Goal: Task Accomplishment & Management: Manage account settings

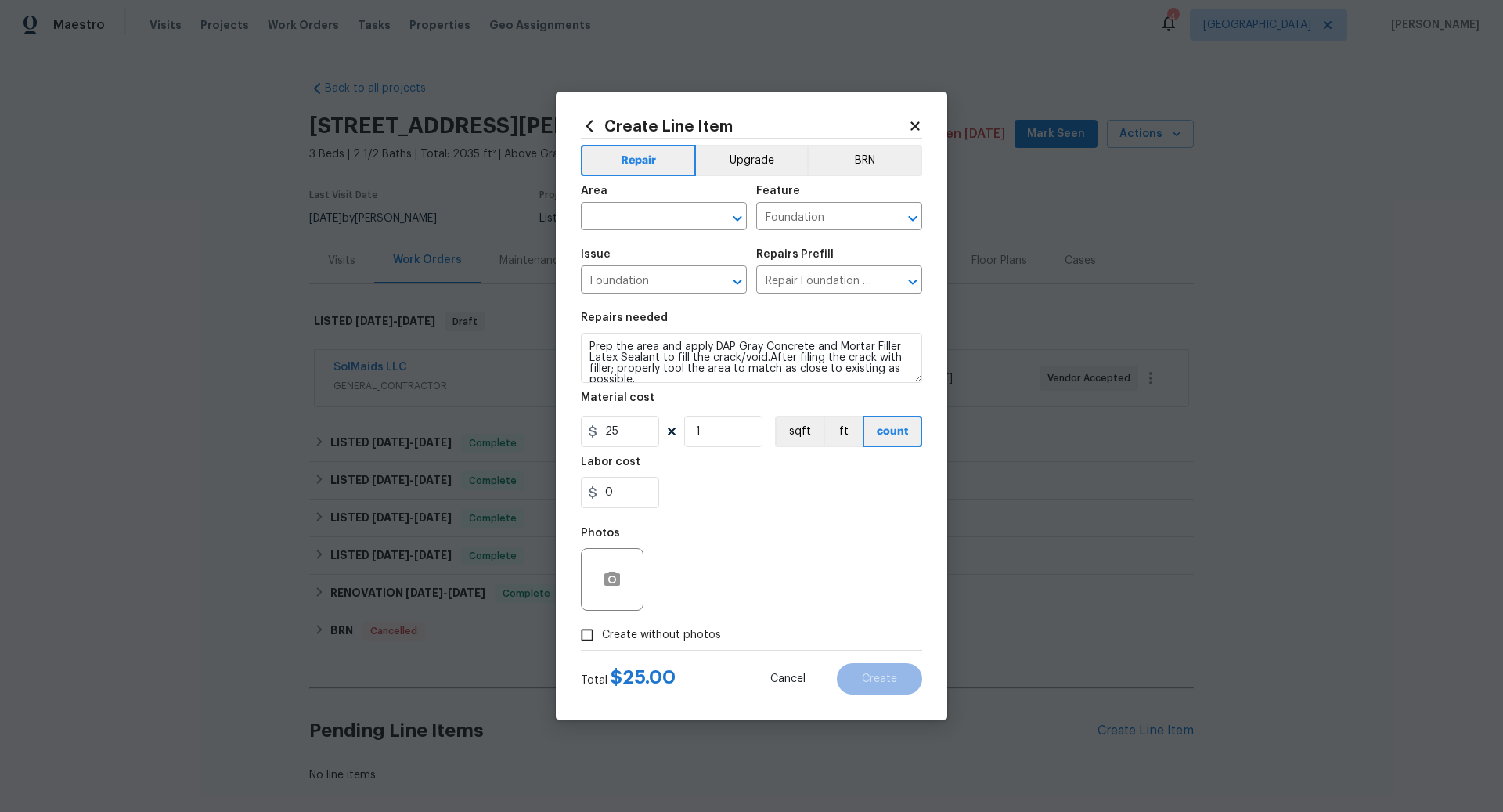
scroll to position [75, 0]
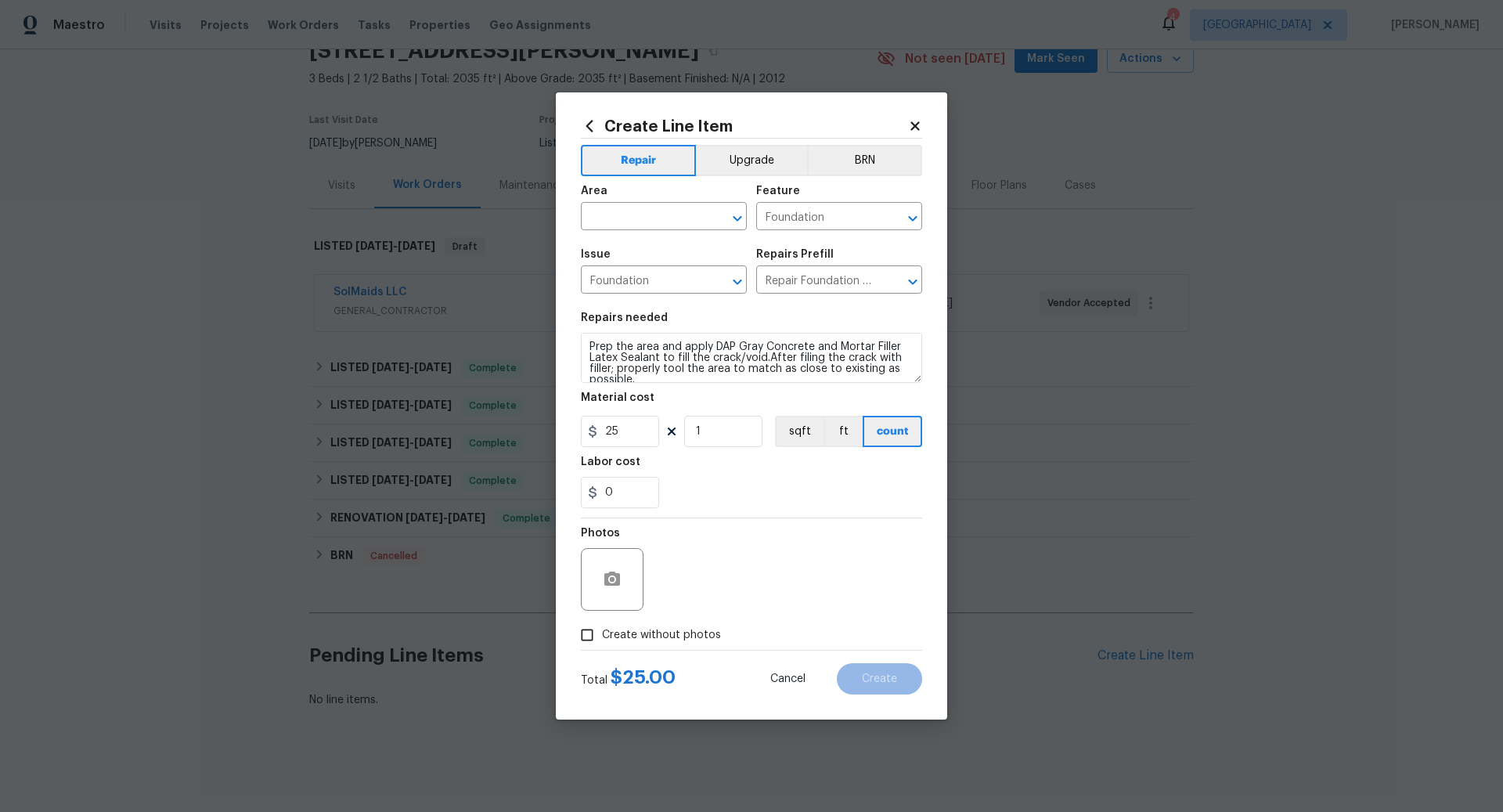
click at [911, 125] on icon at bounding box center [914, 126] width 9 height 9
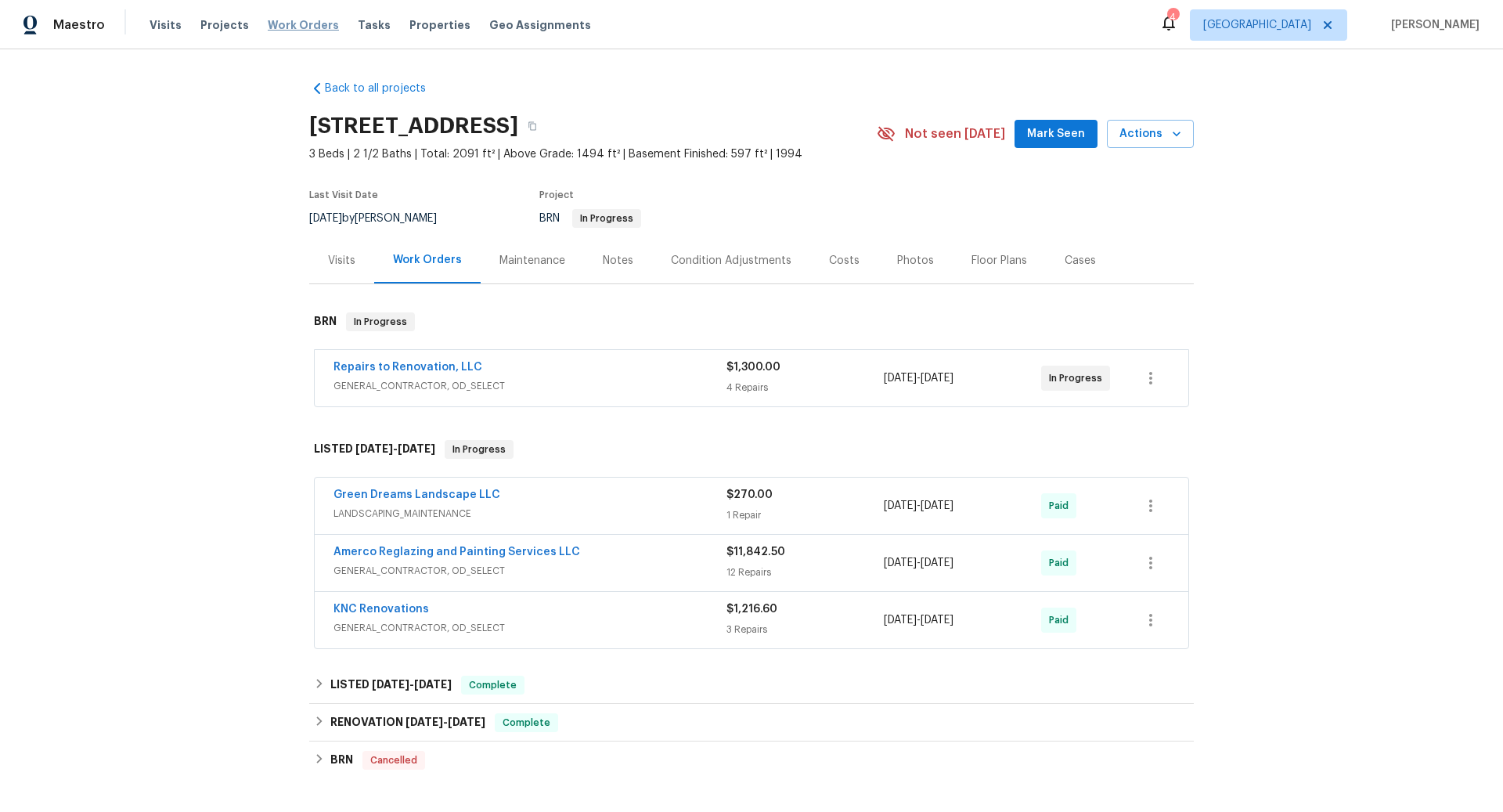
click at [299, 25] on span "Work Orders" at bounding box center [304, 25] width 71 height 16
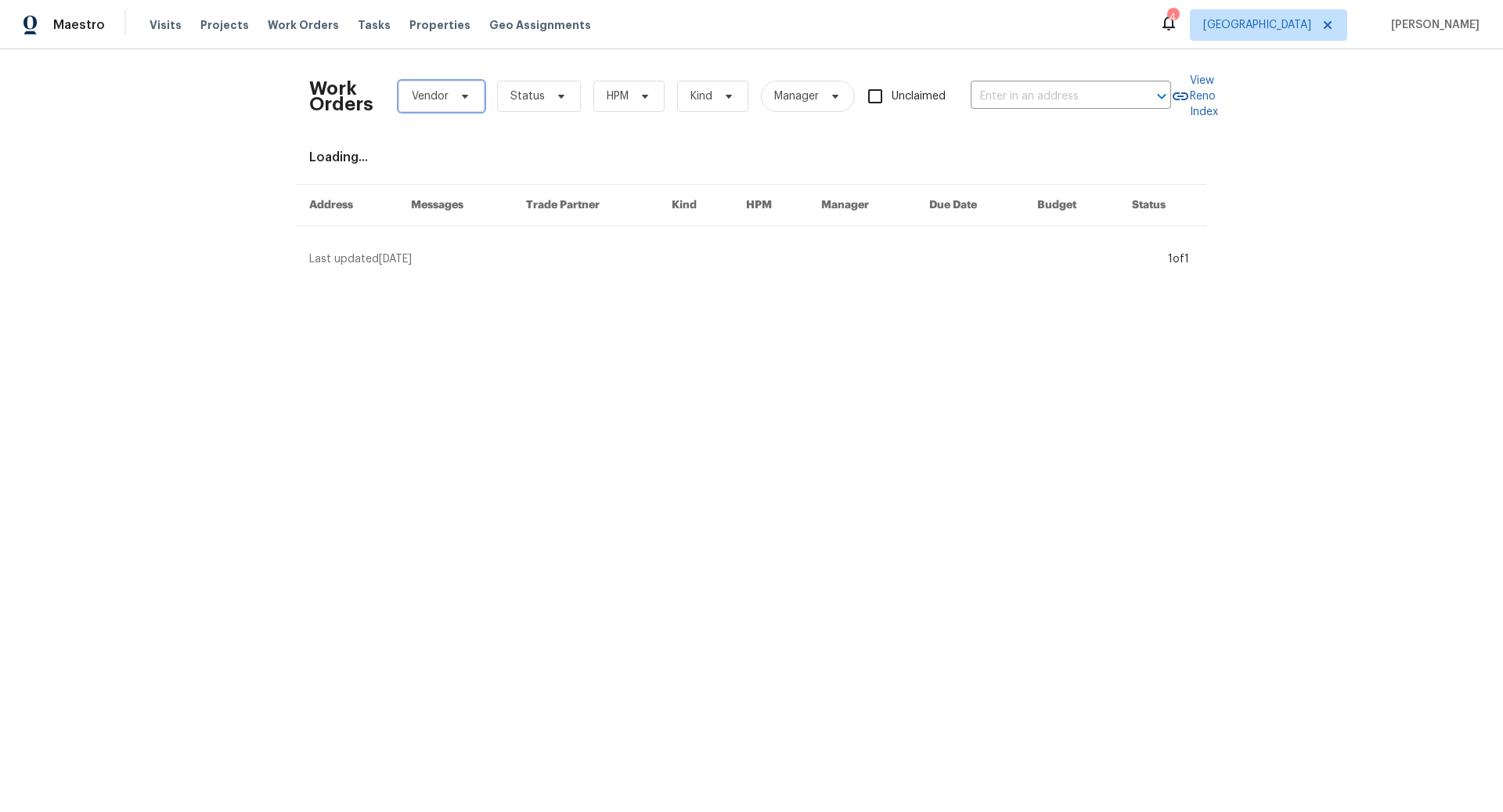
click at [463, 97] on icon at bounding box center [465, 97] width 6 height 4
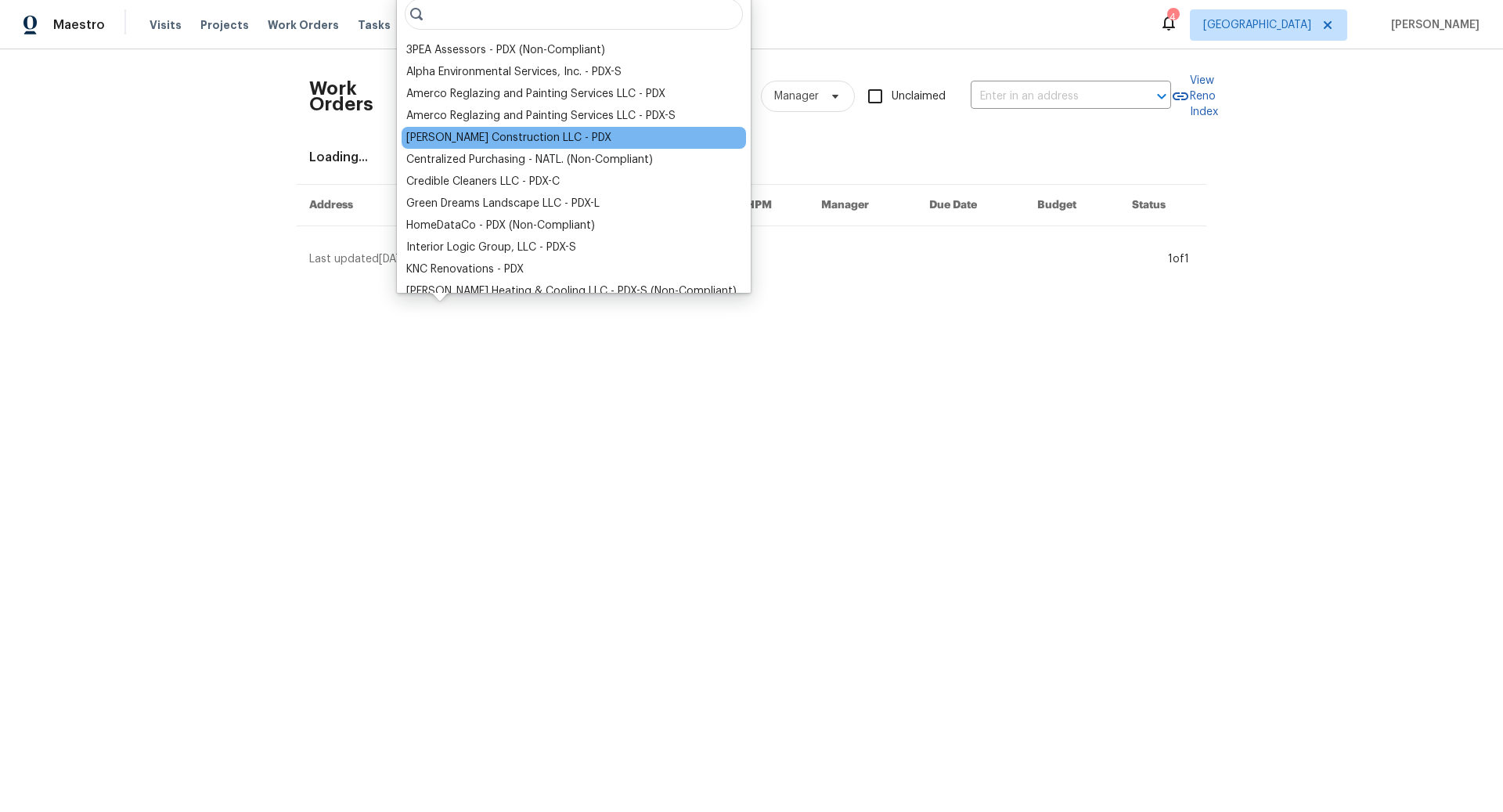
click at [430, 135] on div "[PERSON_NAME] Construction LLC - PDX" at bounding box center [509, 137] width 205 height 16
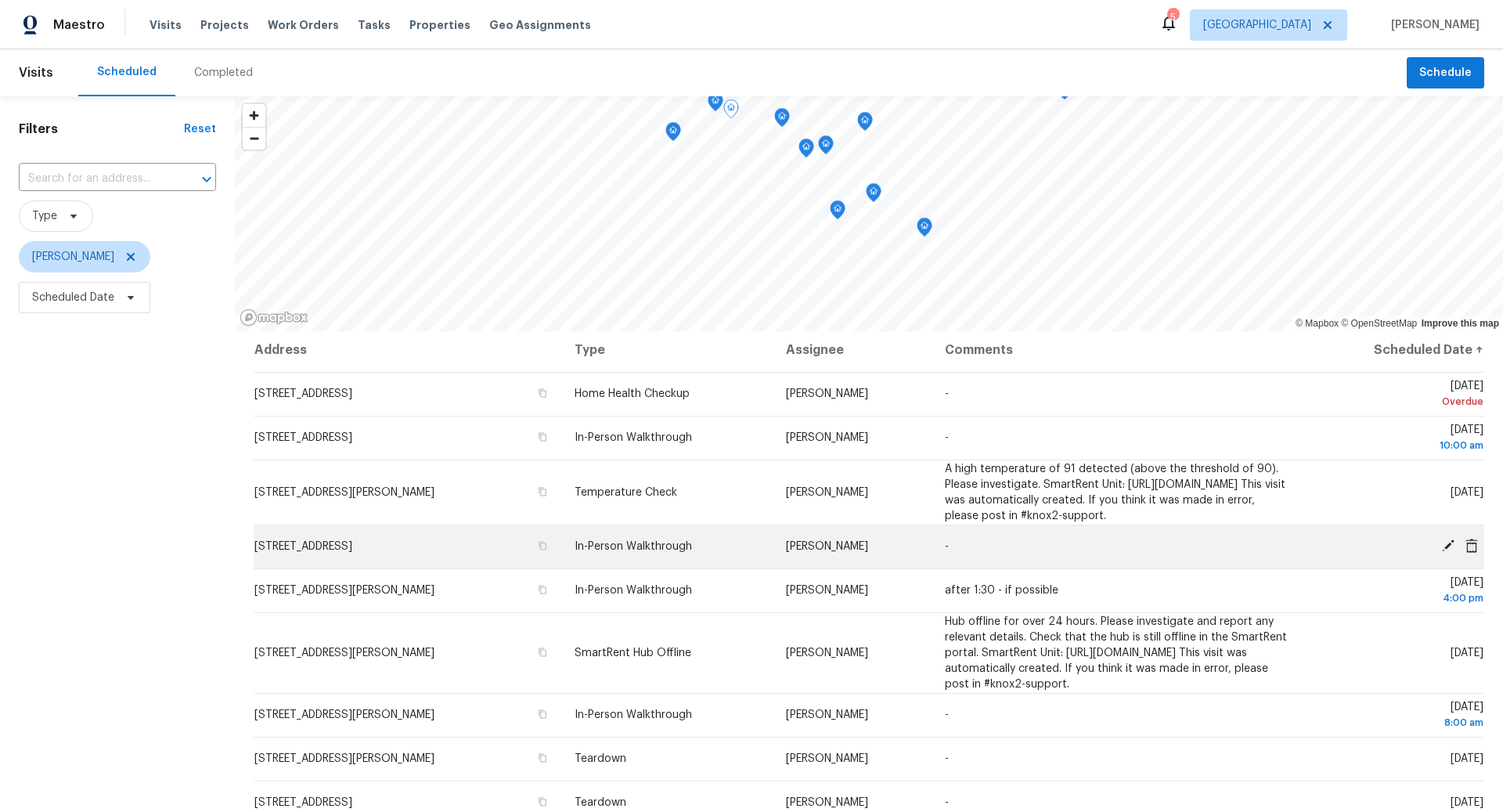
scroll to position [2, 0]
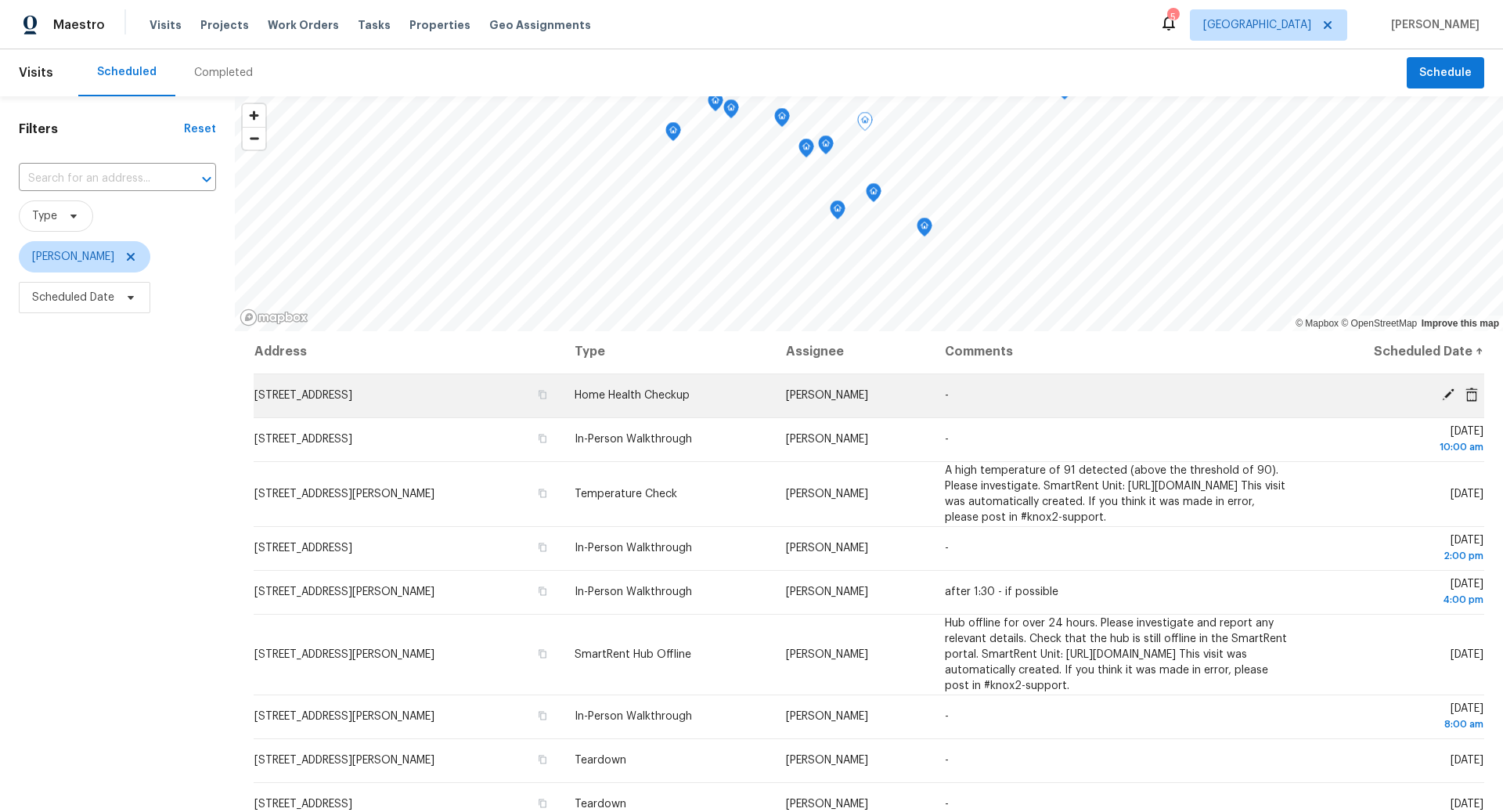
click at [1447, 392] on icon at bounding box center [1449, 394] width 13 height 13
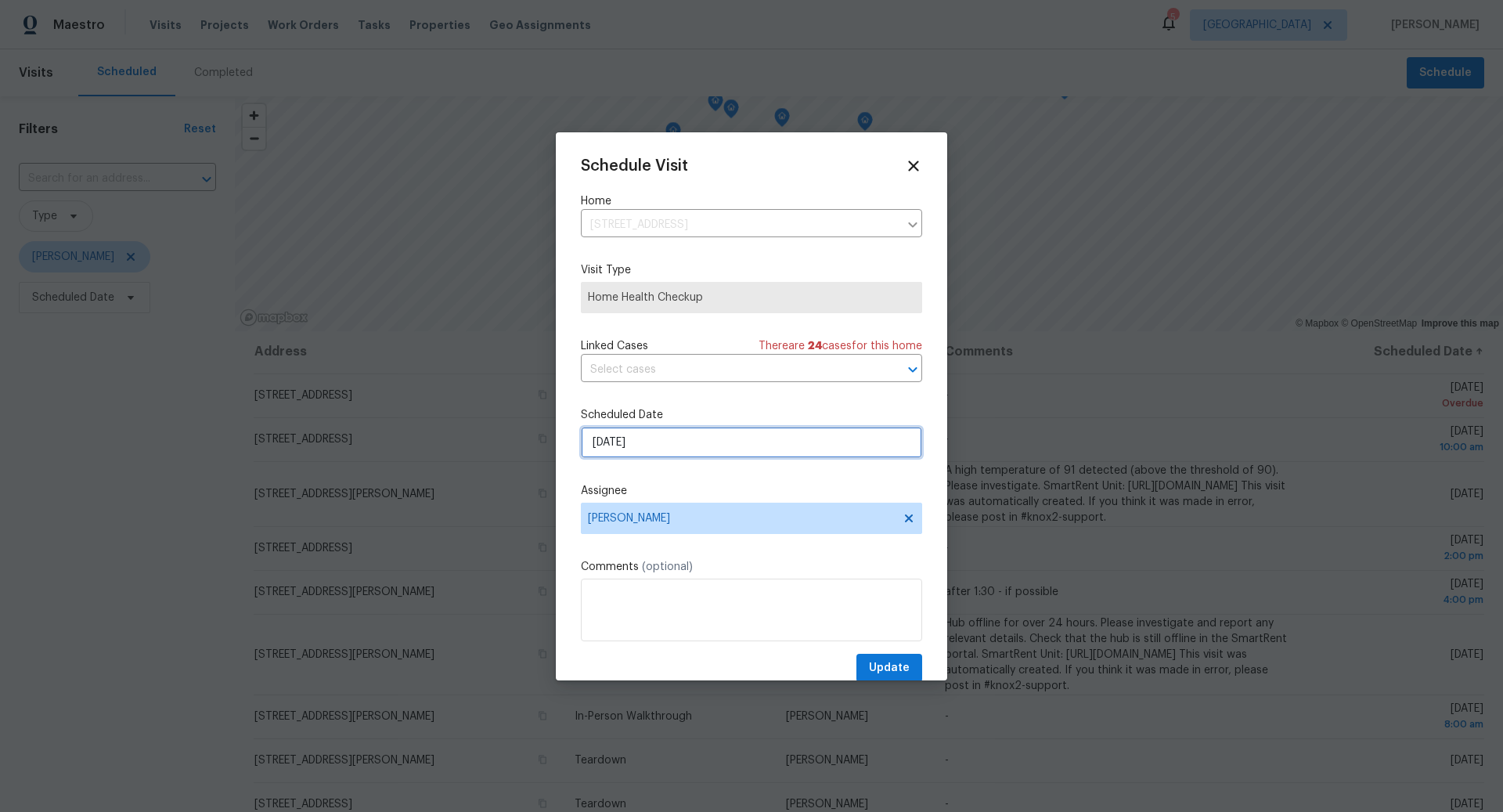
click at [679, 444] on input "[DATE]" at bounding box center [751, 442] width 341 height 32
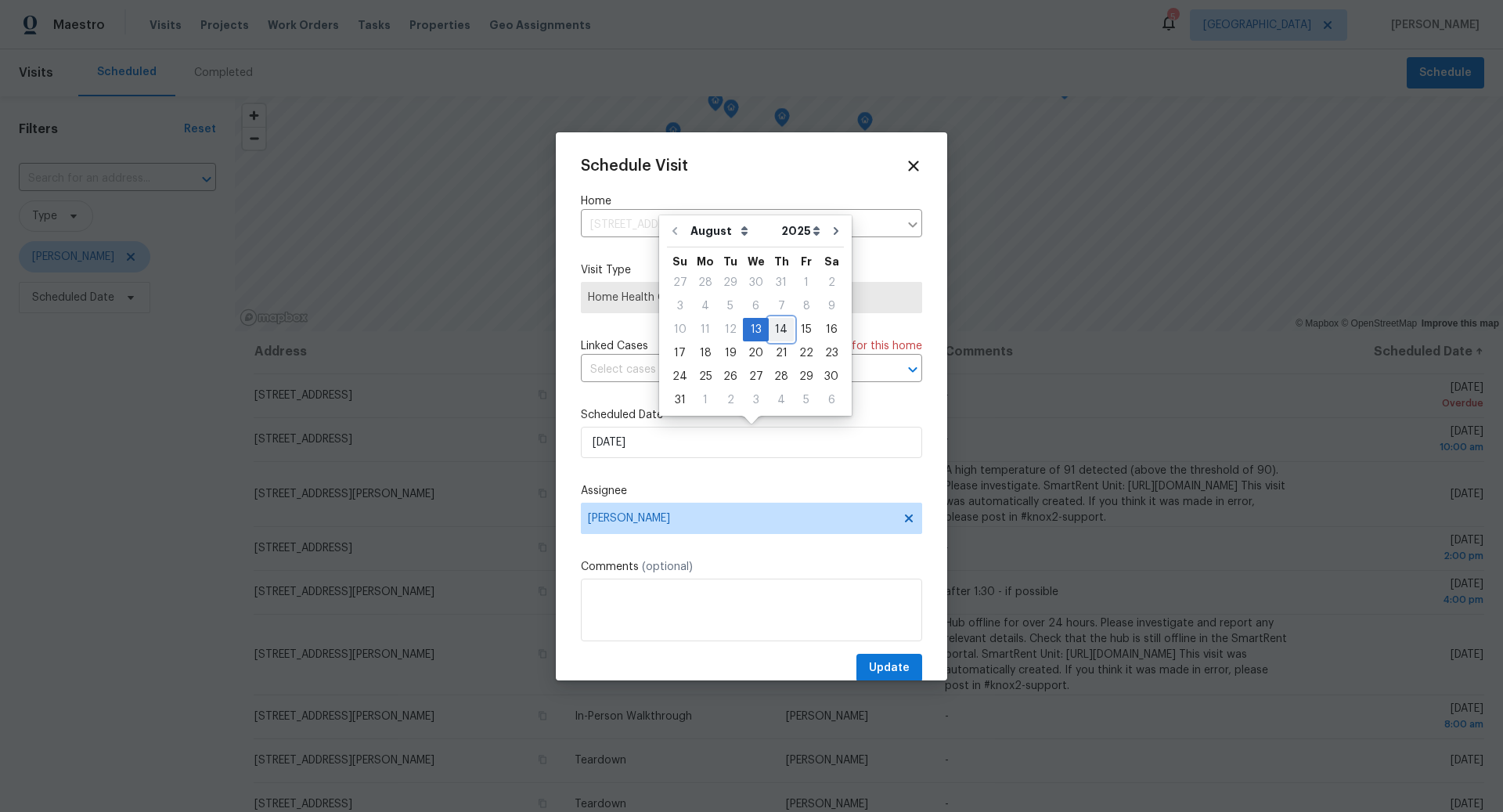
click at [775, 331] on div "14" at bounding box center [781, 329] width 25 height 22
type input "[DATE]"
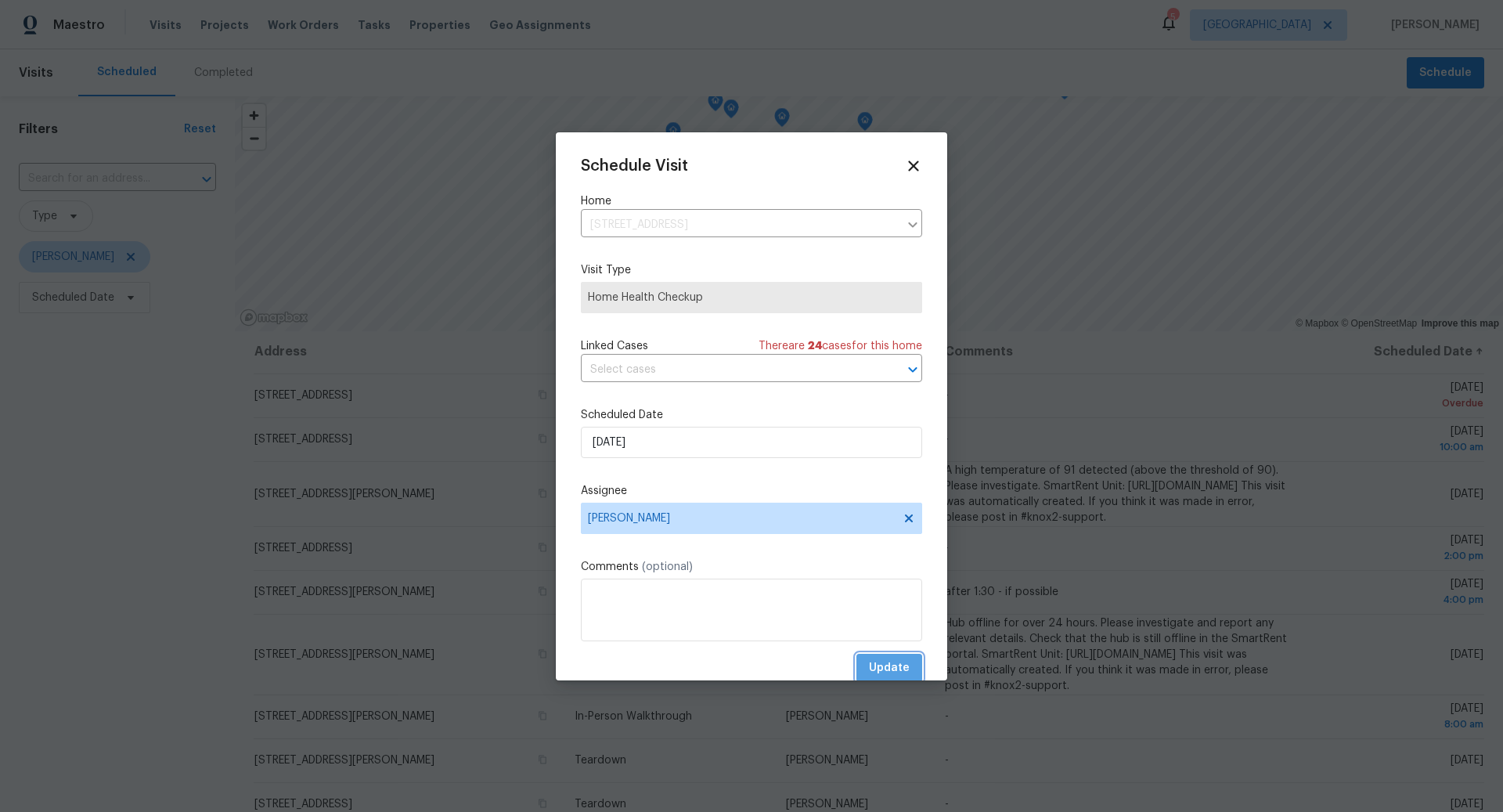
click at [890, 662] on span "Update" at bounding box center [889, 668] width 41 height 20
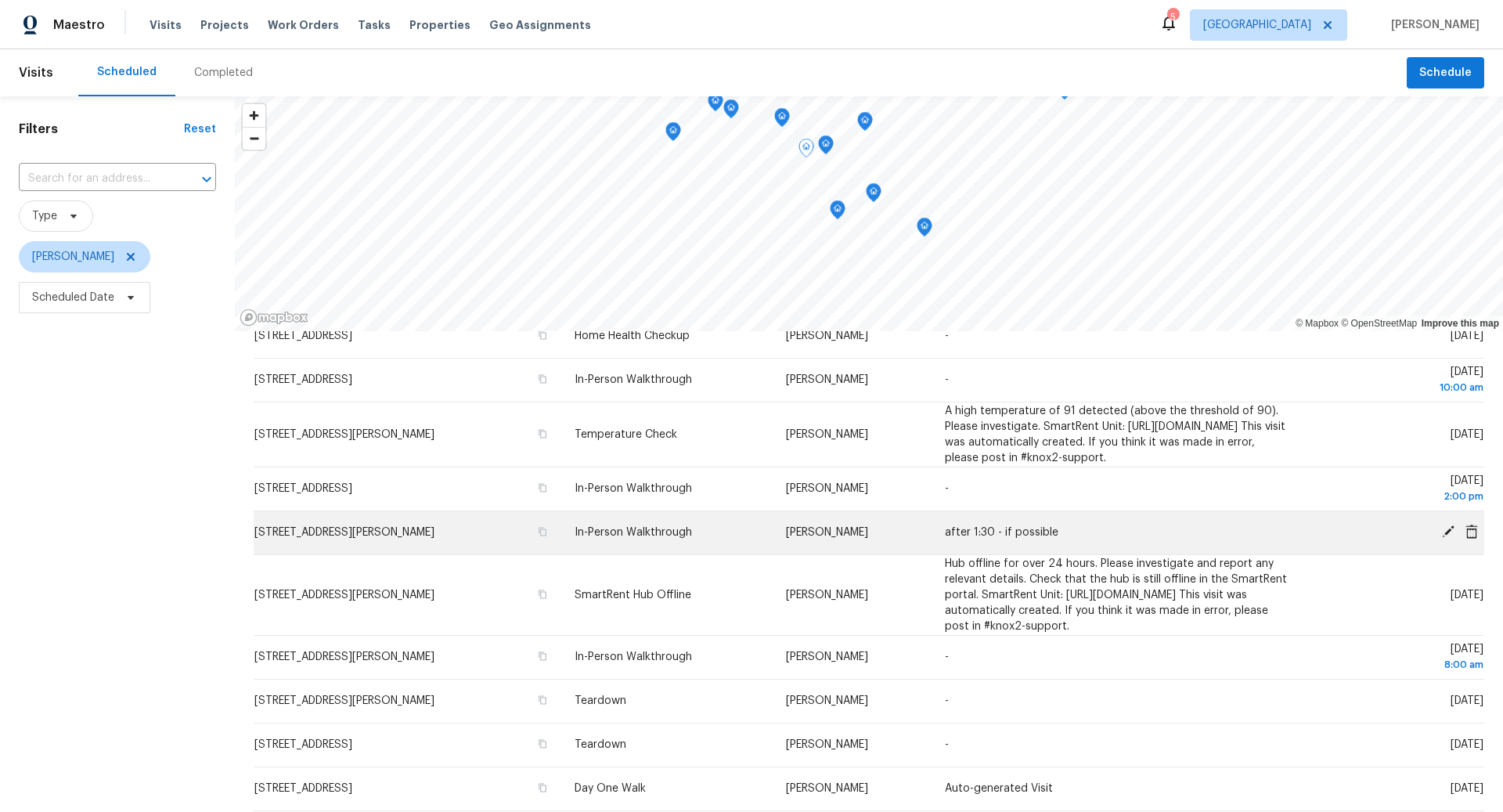
scroll to position [89, 0]
